Goal: Transaction & Acquisition: Purchase product/service

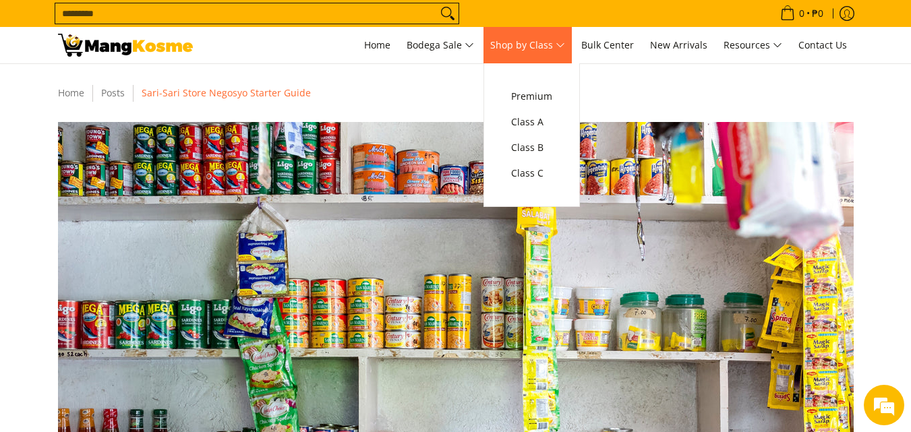
click at [541, 47] on span "Shop by Class" at bounding box center [527, 45] width 75 height 17
click at [543, 133] on link "Class A" at bounding box center [531, 122] width 55 height 26
